Goal: Navigation & Orientation: Go to known website

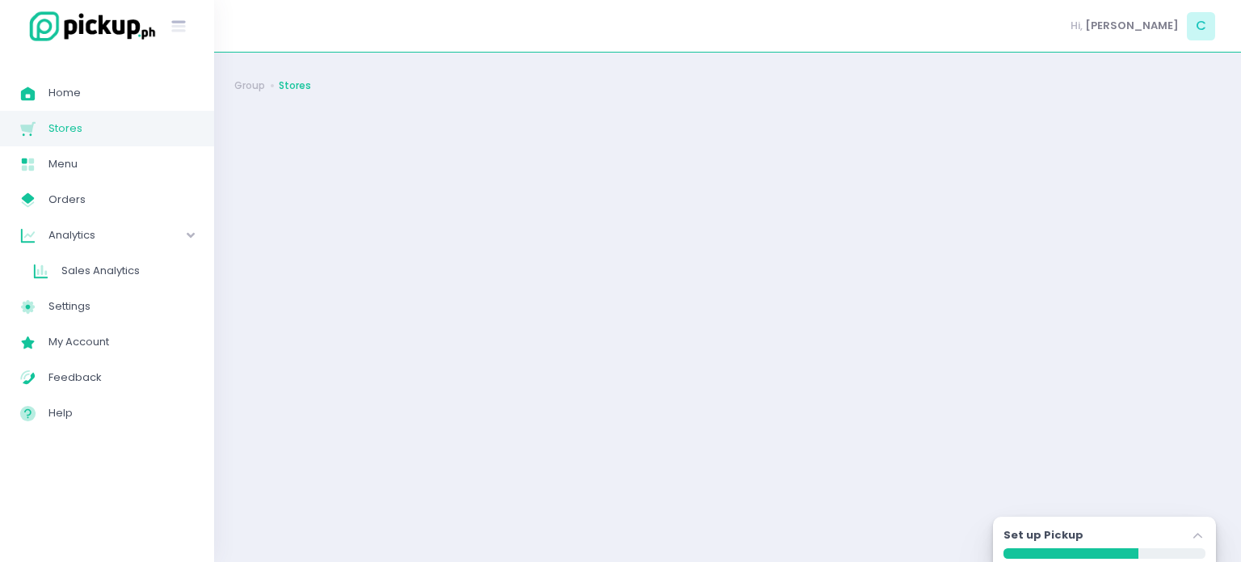
click at [118, 93] on span "Home" at bounding box center [120, 92] width 145 height 21
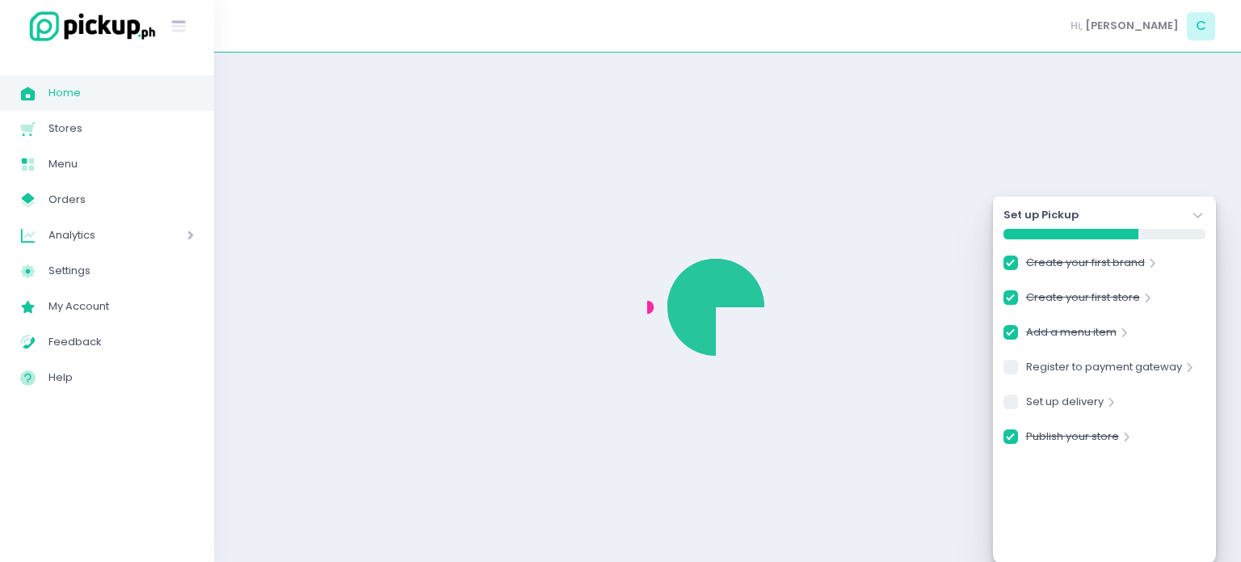
checkbox input "true"
